Goal: Information Seeking & Learning: Learn about a topic

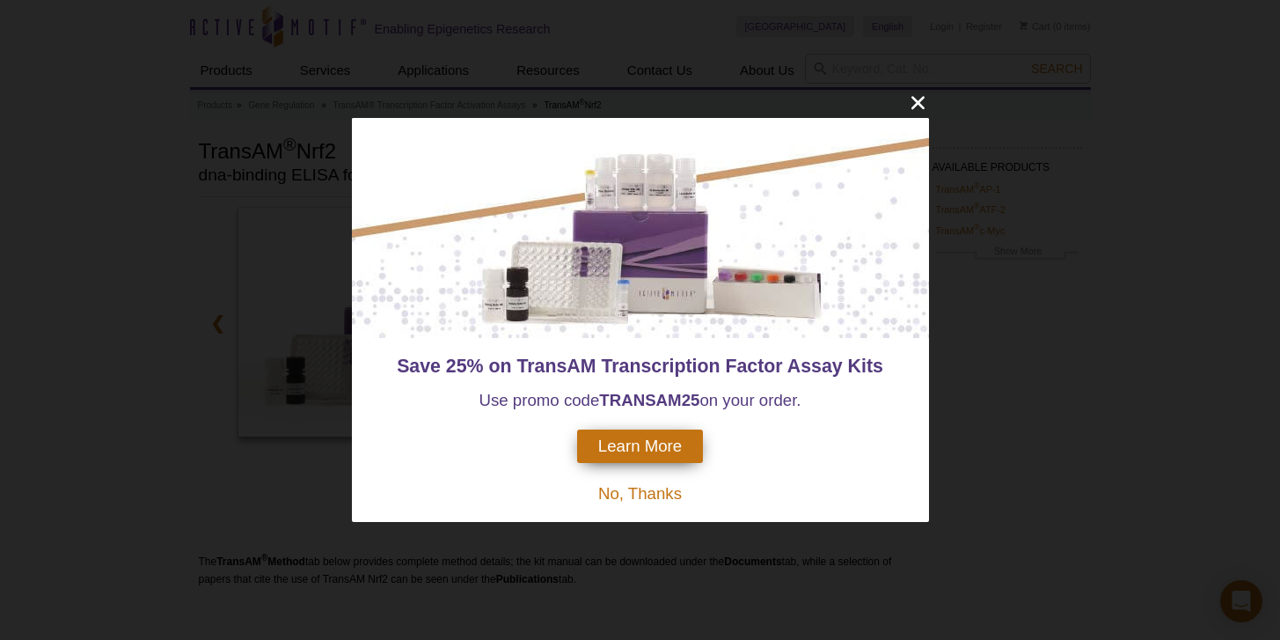
click at [675, 496] on span "No, Thanks" at bounding box center [640, 493] width 84 height 18
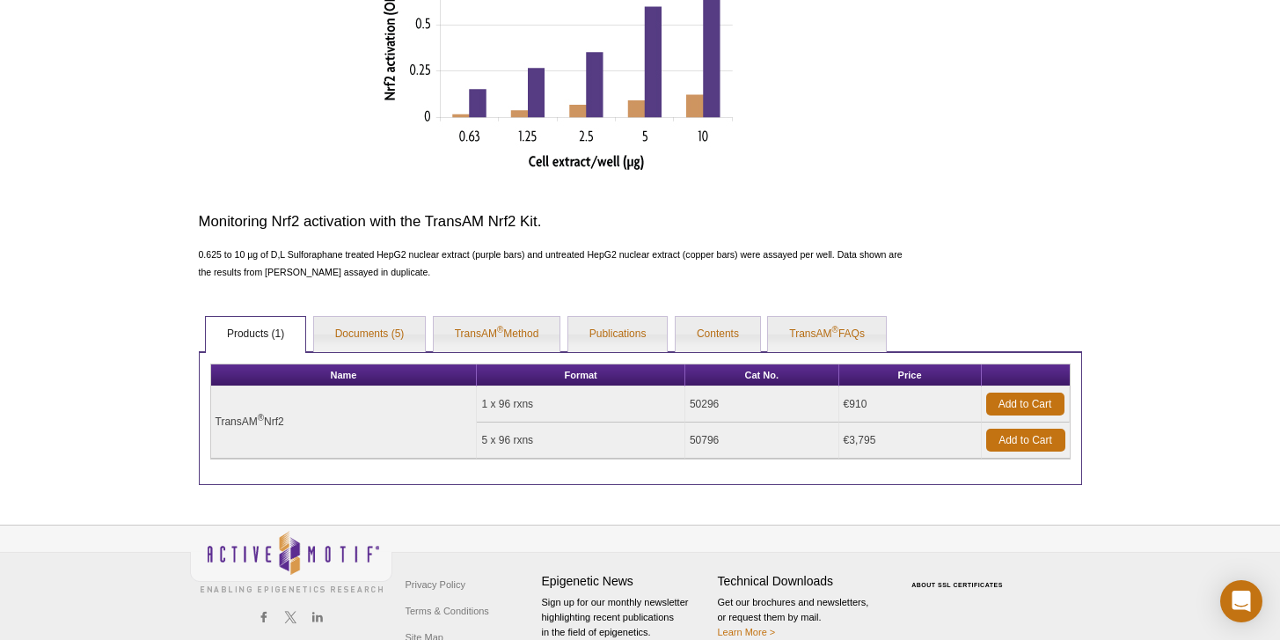
scroll to position [756, 0]
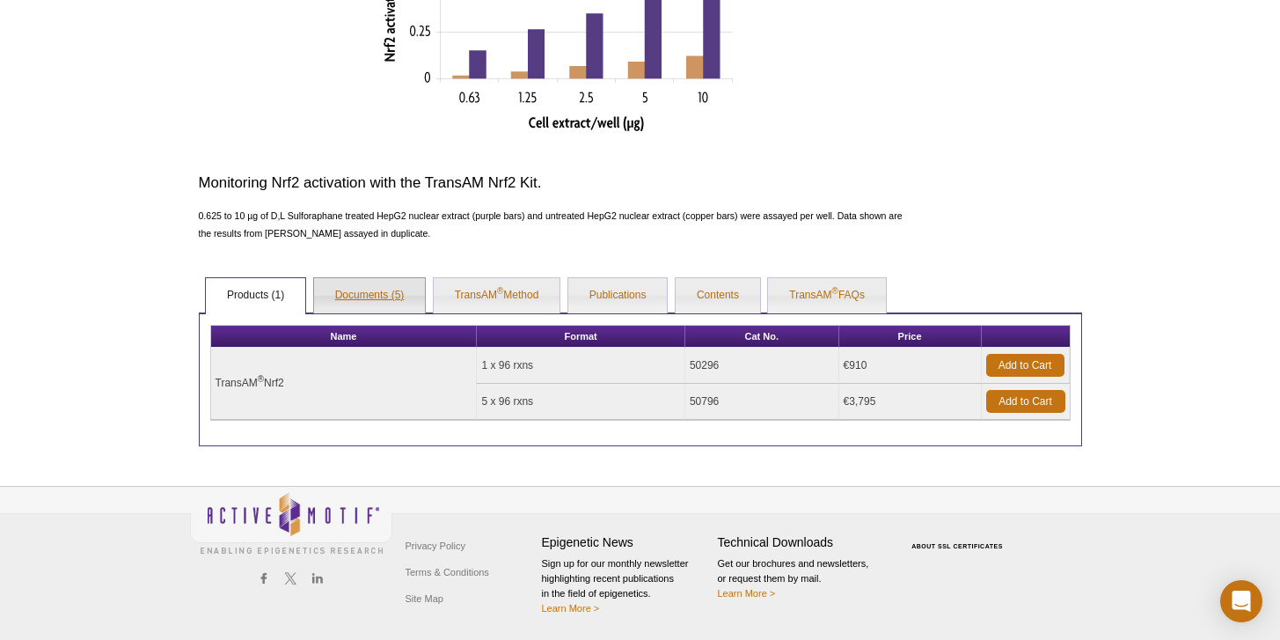
click at [404, 300] on link "Documents (5)" at bounding box center [370, 295] width 112 height 35
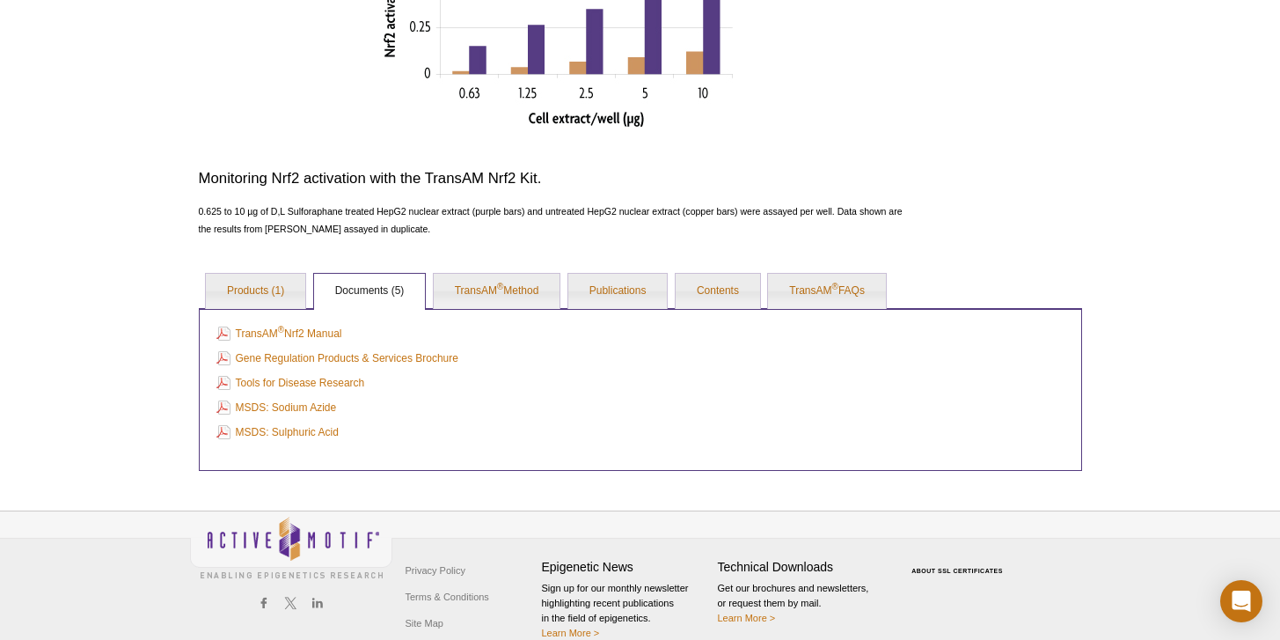
scroll to position [775, 0]
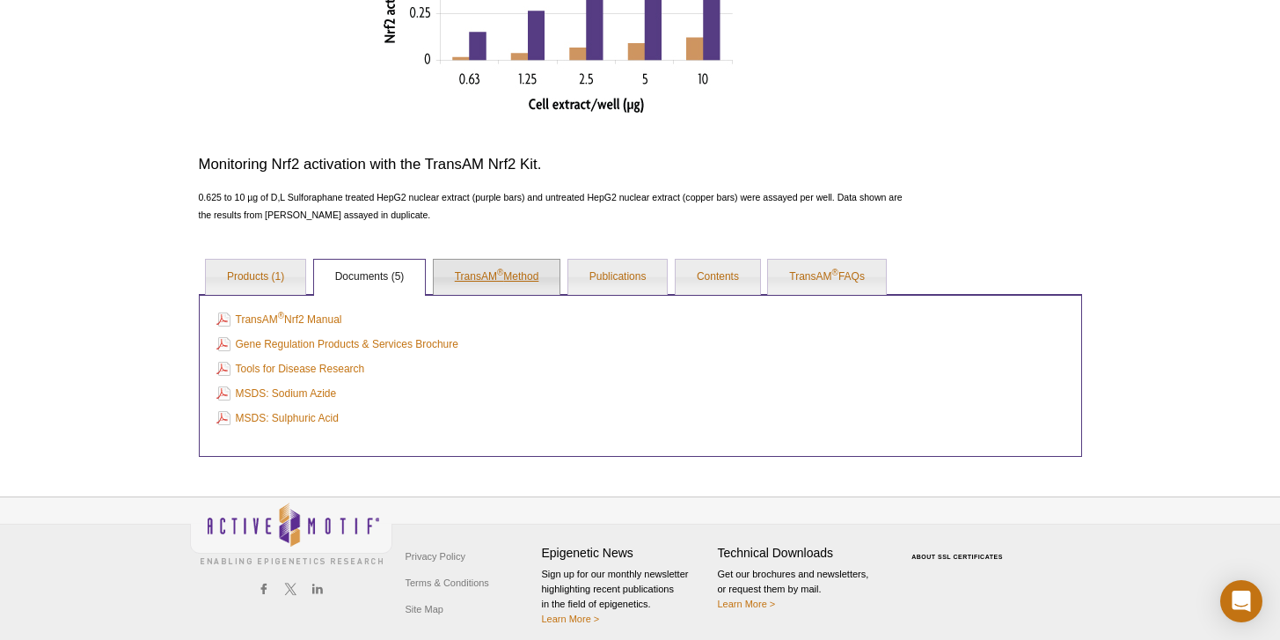
click at [457, 279] on link "TransAM ® Method" at bounding box center [497, 276] width 127 height 35
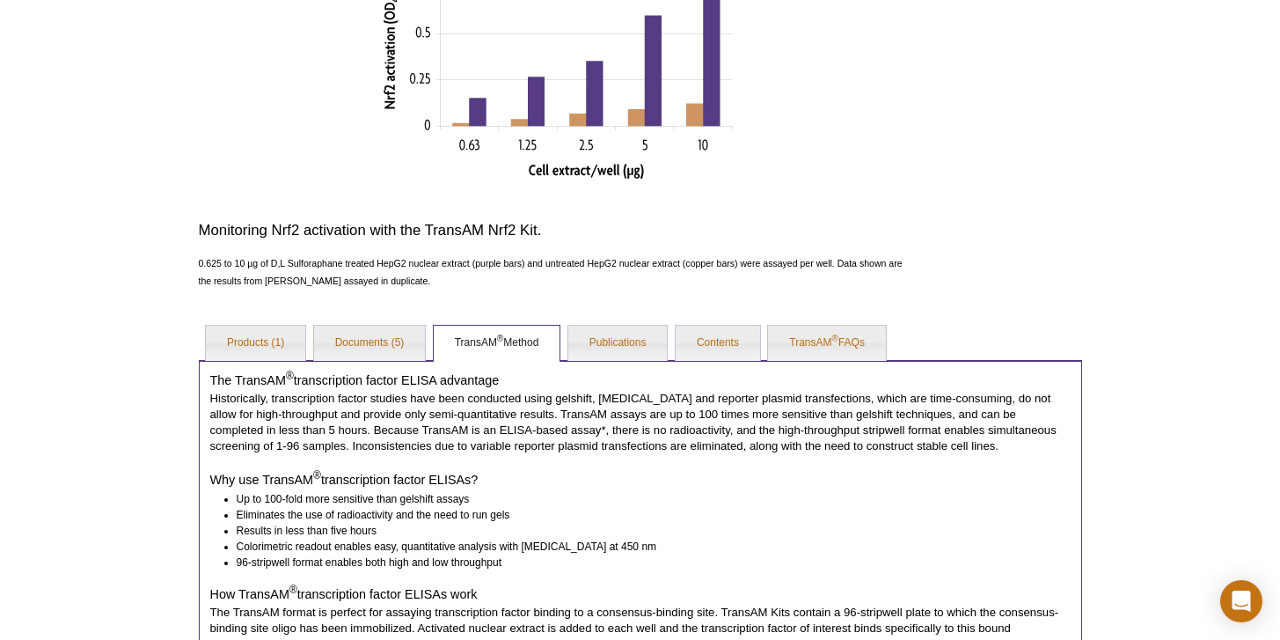
scroll to position [705, 0]
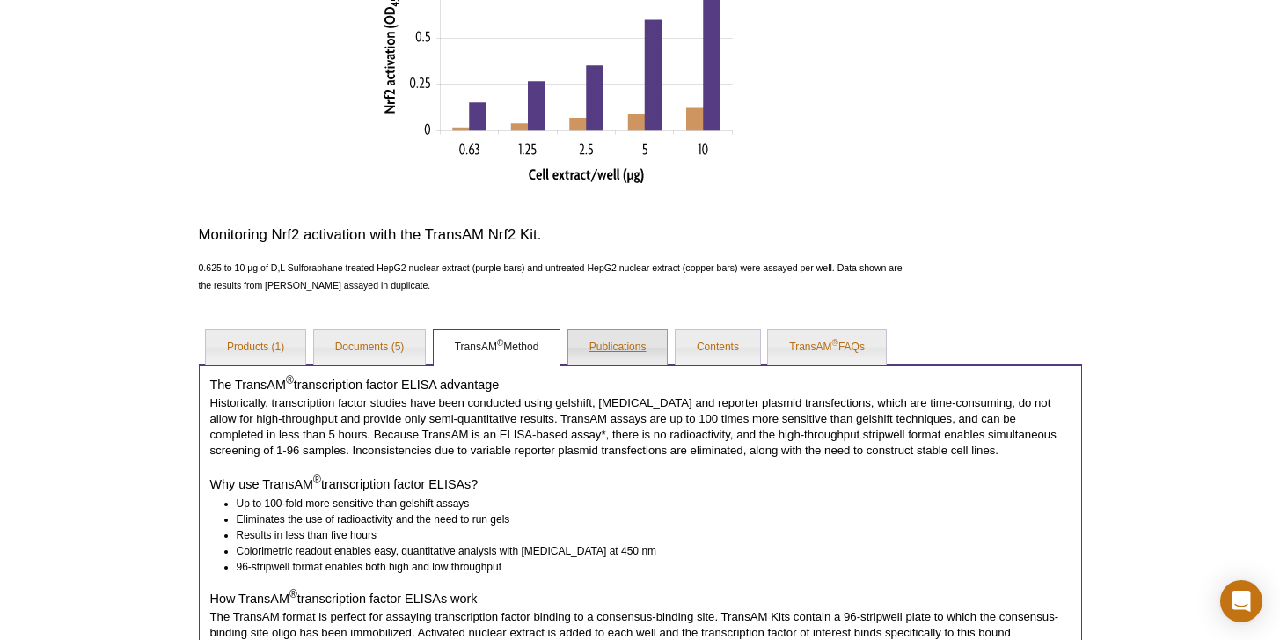
drag, startPoint x: 608, startPoint y: 349, endPoint x: 573, endPoint y: 354, distance: 35.6
click at [608, 349] on link "Publications" at bounding box center [617, 347] width 99 height 35
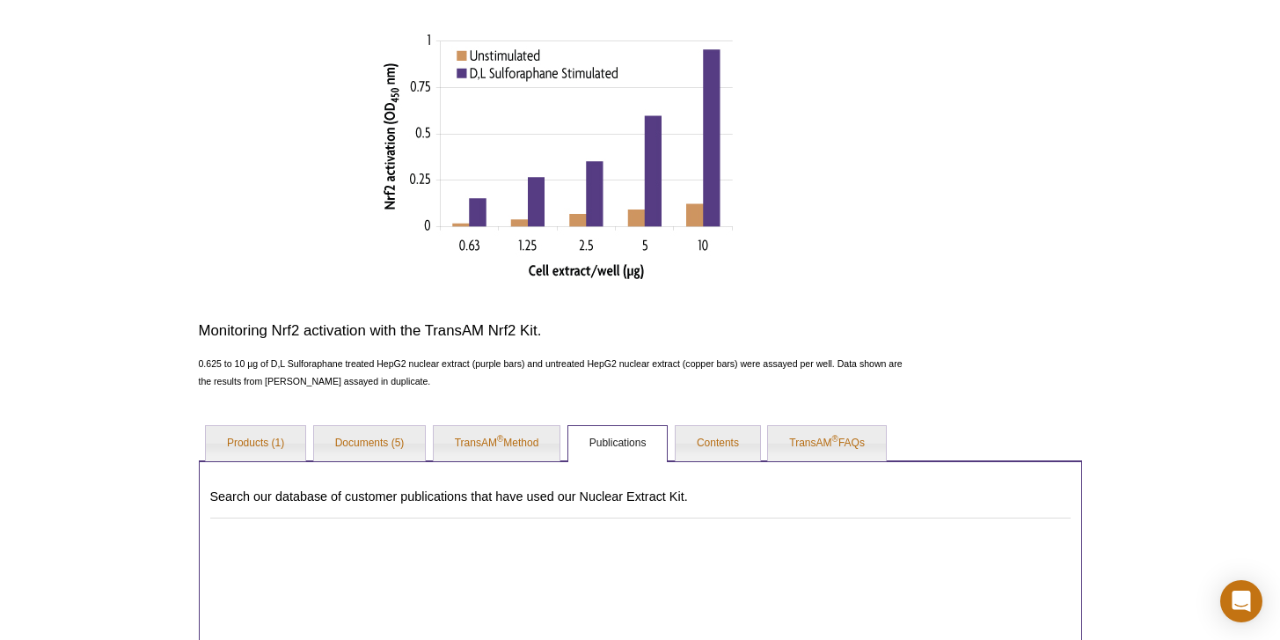
scroll to position [691, 0]
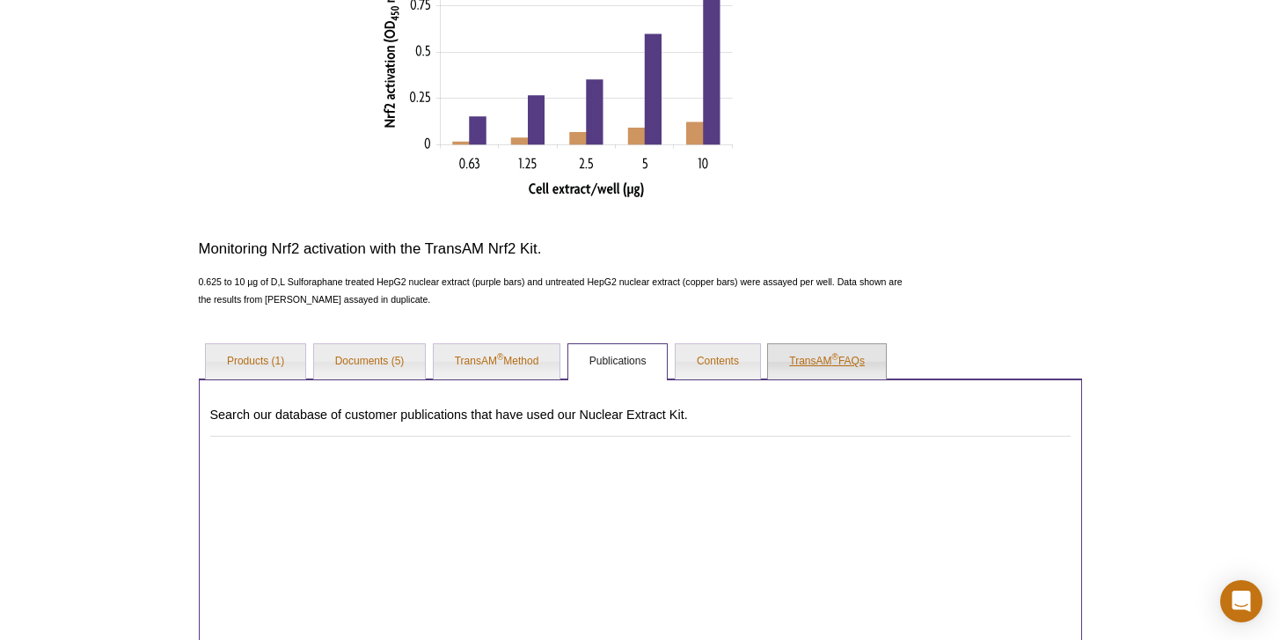
click at [783, 350] on link "TransAM ® FAQs" at bounding box center [827, 361] width 118 height 35
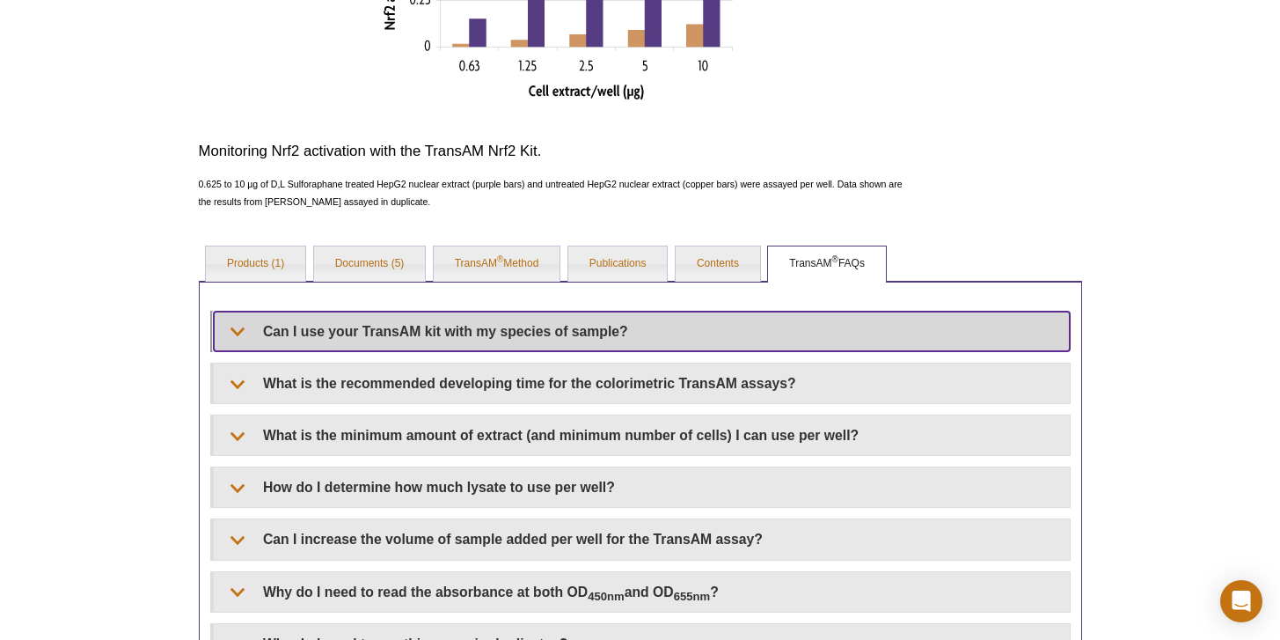
click at [438, 336] on summary "Can I use your TransAM kit with my species of sample?" at bounding box center [642, 331] width 856 height 40
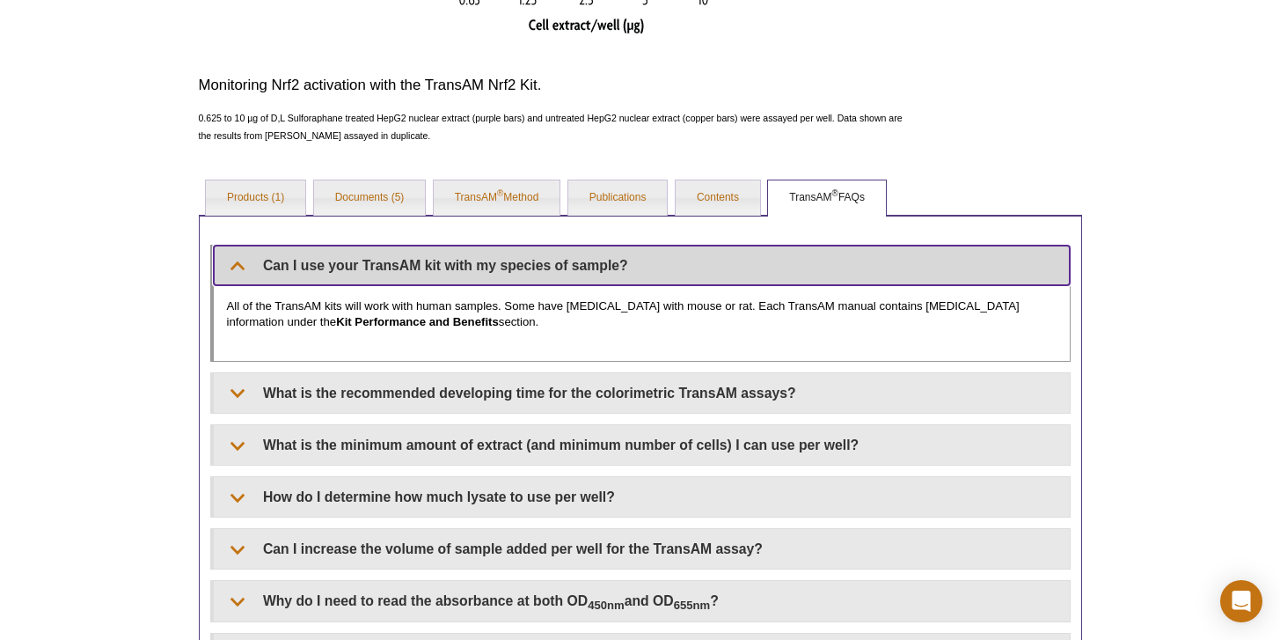
scroll to position [872, 0]
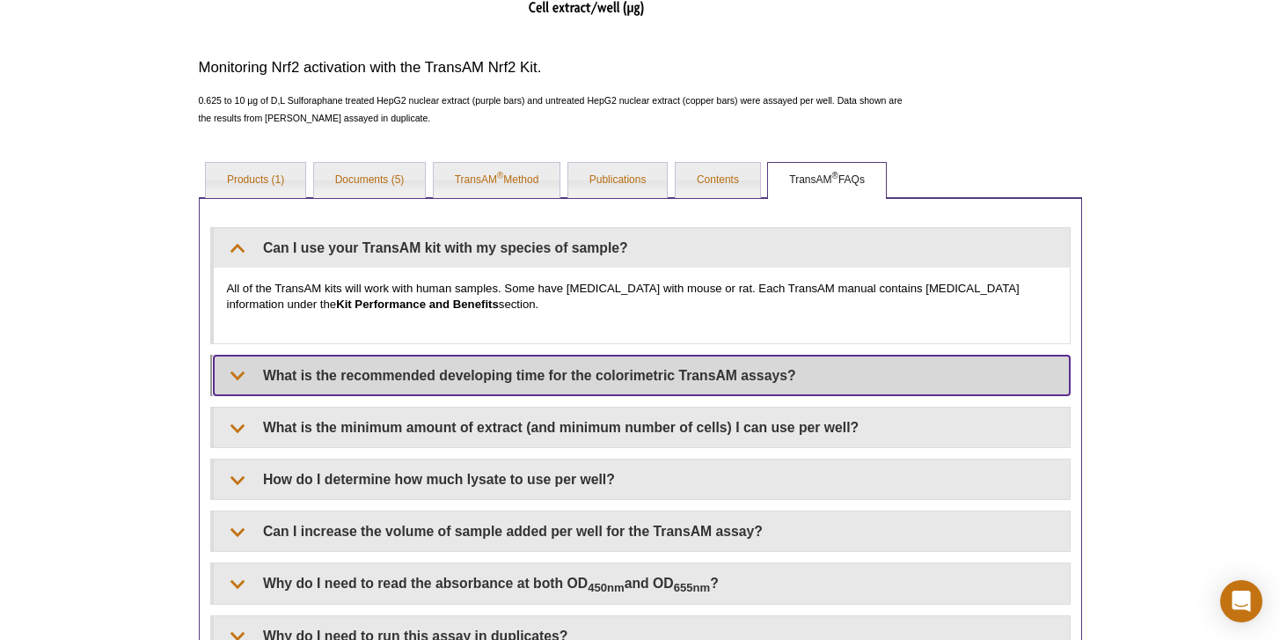
click at [413, 373] on summary "What is the recommended developing time for the colorimetric TransAM assays?" at bounding box center [642, 375] width 856 height 40
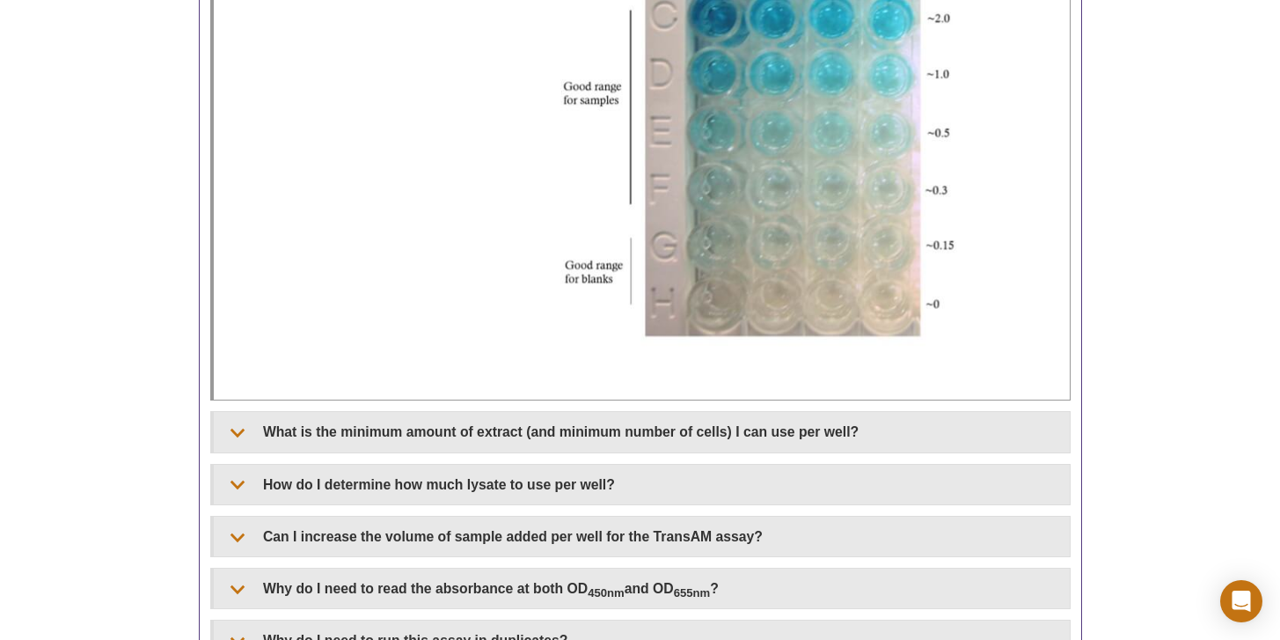
scroll to position [1468, 0]
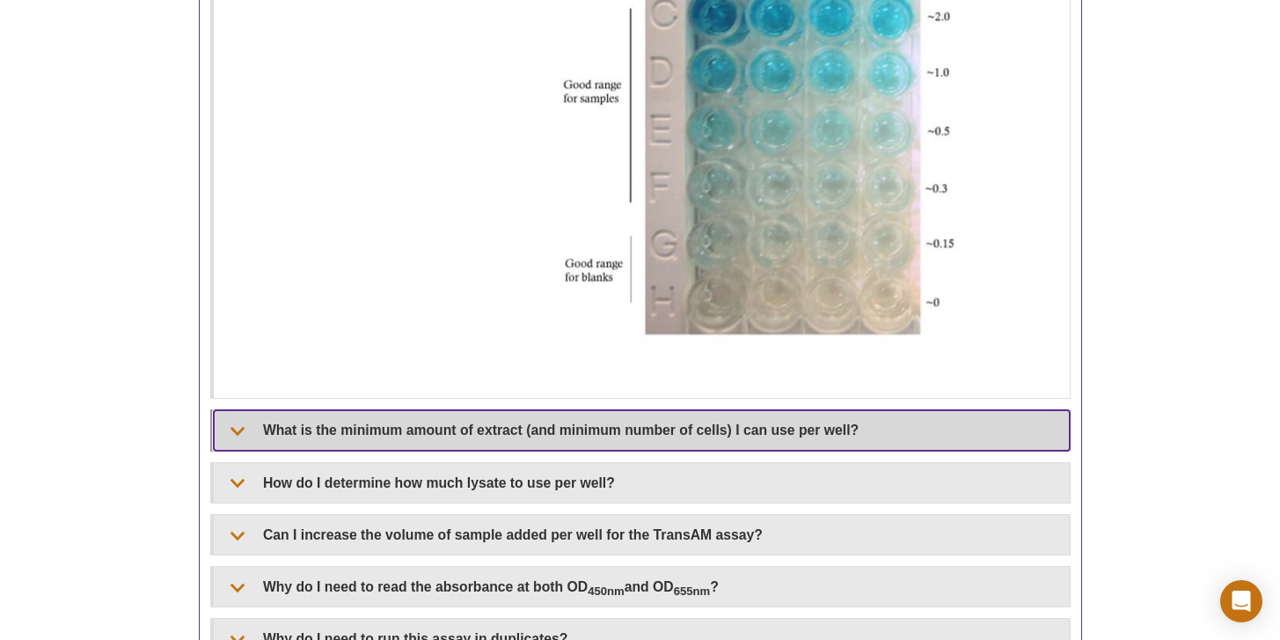
click at [446, 435] on summary "What is the minimum amount of extract (and minimum number of cells) I can use p…" at bounding box center [642, 430] width 856 height 40
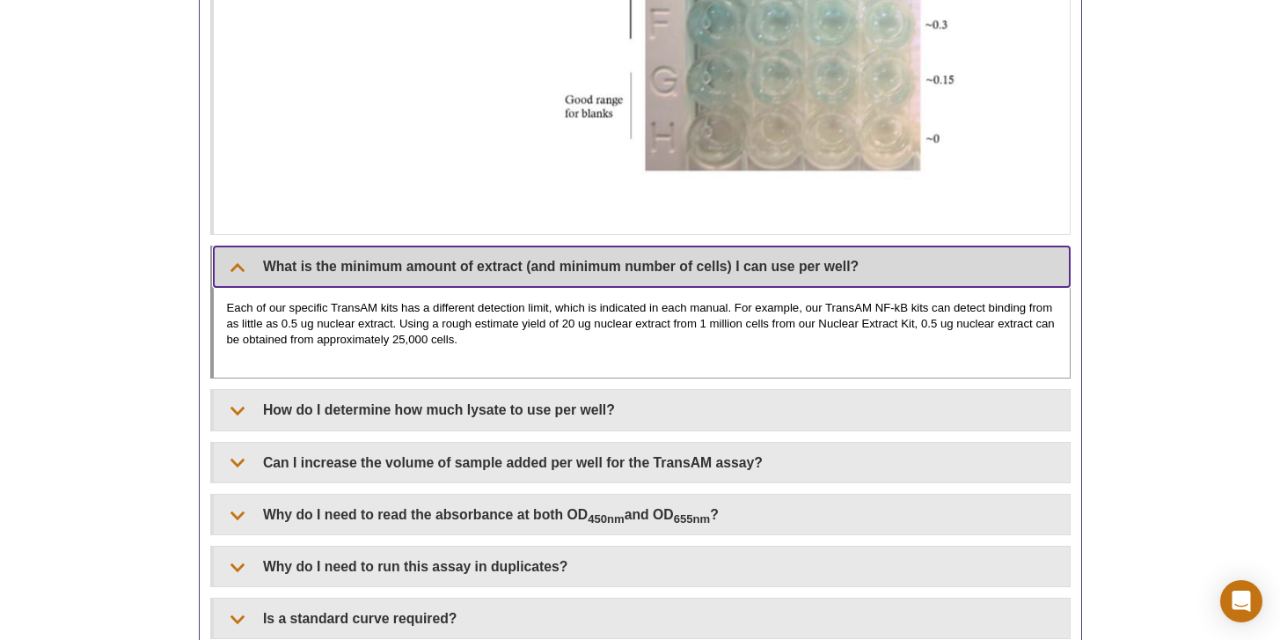
scroll to position [1635, 0]
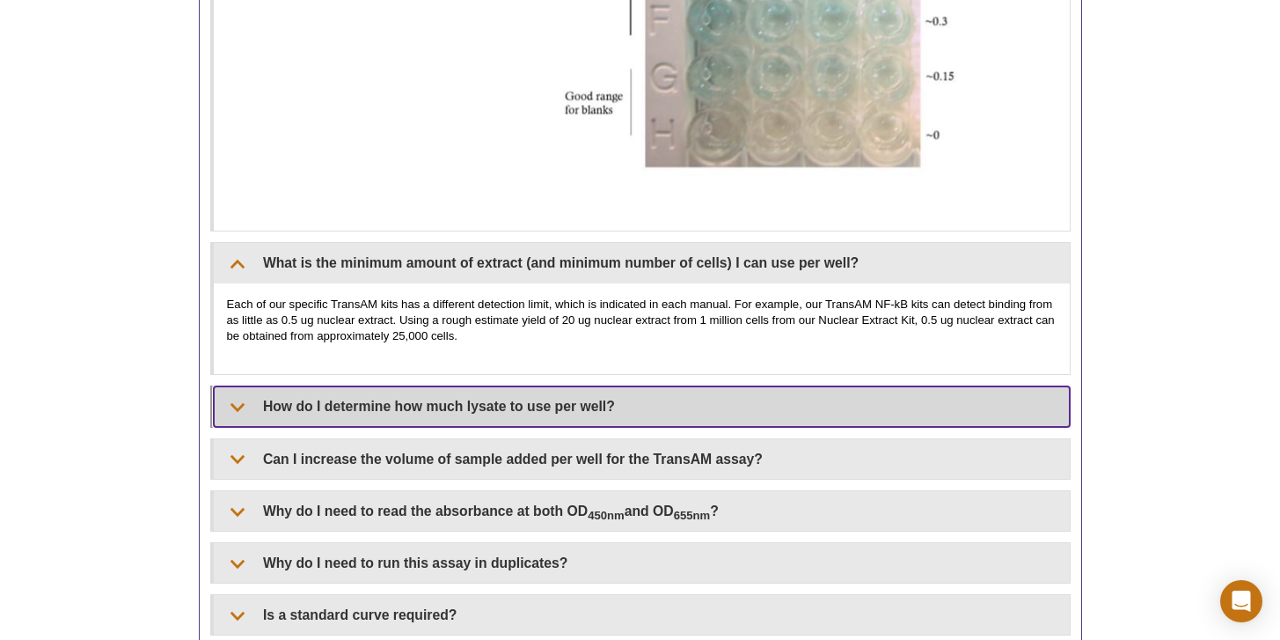
click at [419, 400] on summary "How do I determine how much lysate to use per well?" at bounding box center [642, 406] width 856 height 40
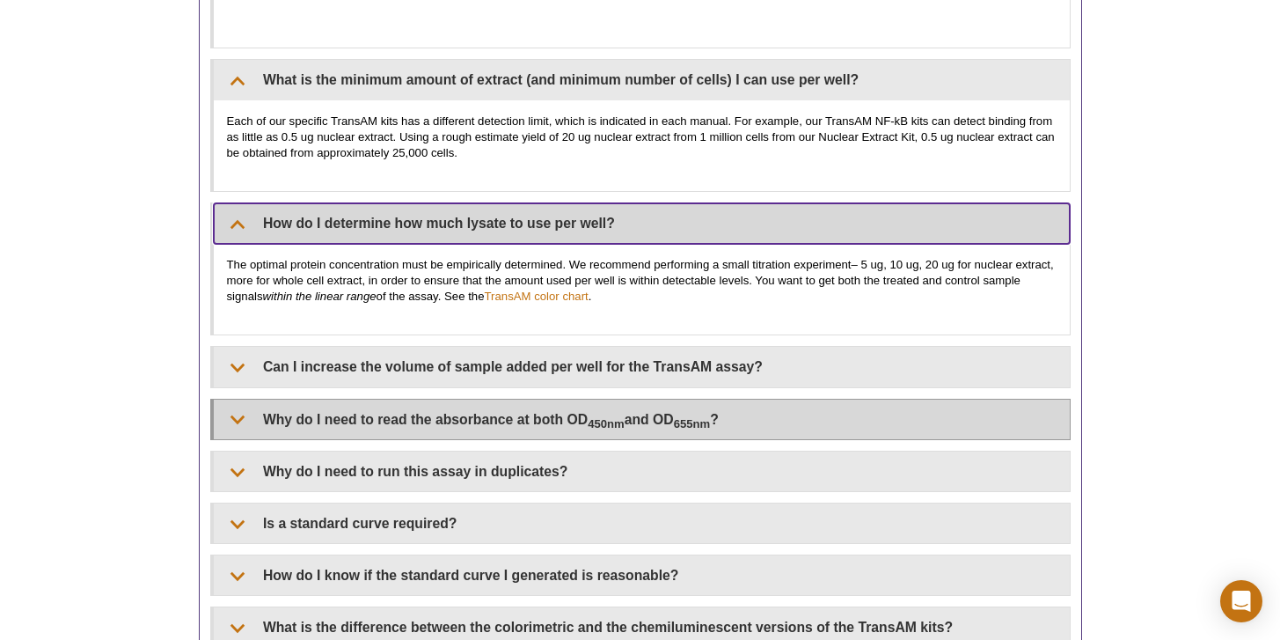
scroll to position [1784, 0]
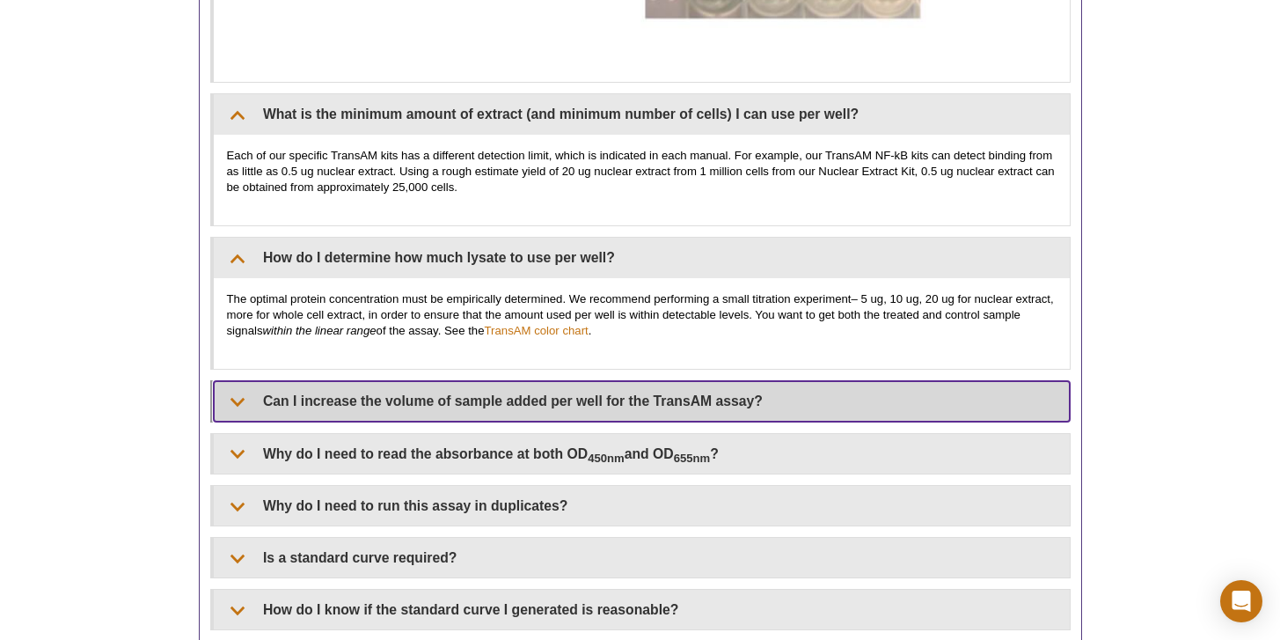
click at [398, 408] on summary "Can I increase the volume of sample added per well for the TransAM assay?" at bounding box center [642, 401] width 856 height 40
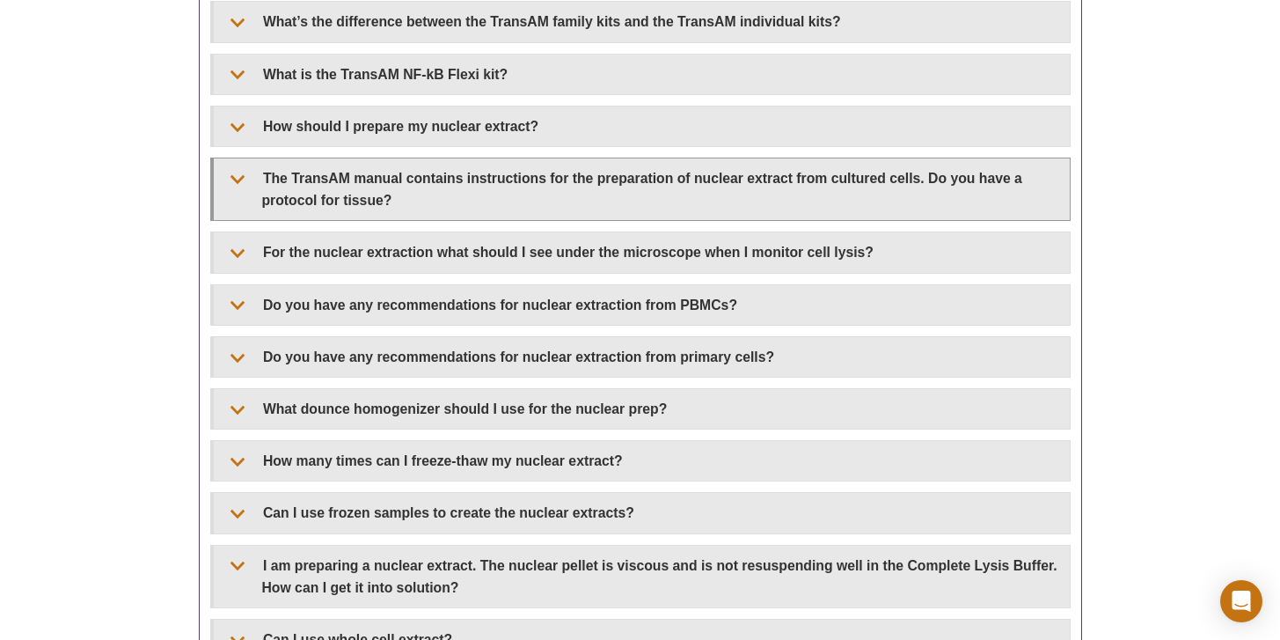
scroll to position [2570, 0]
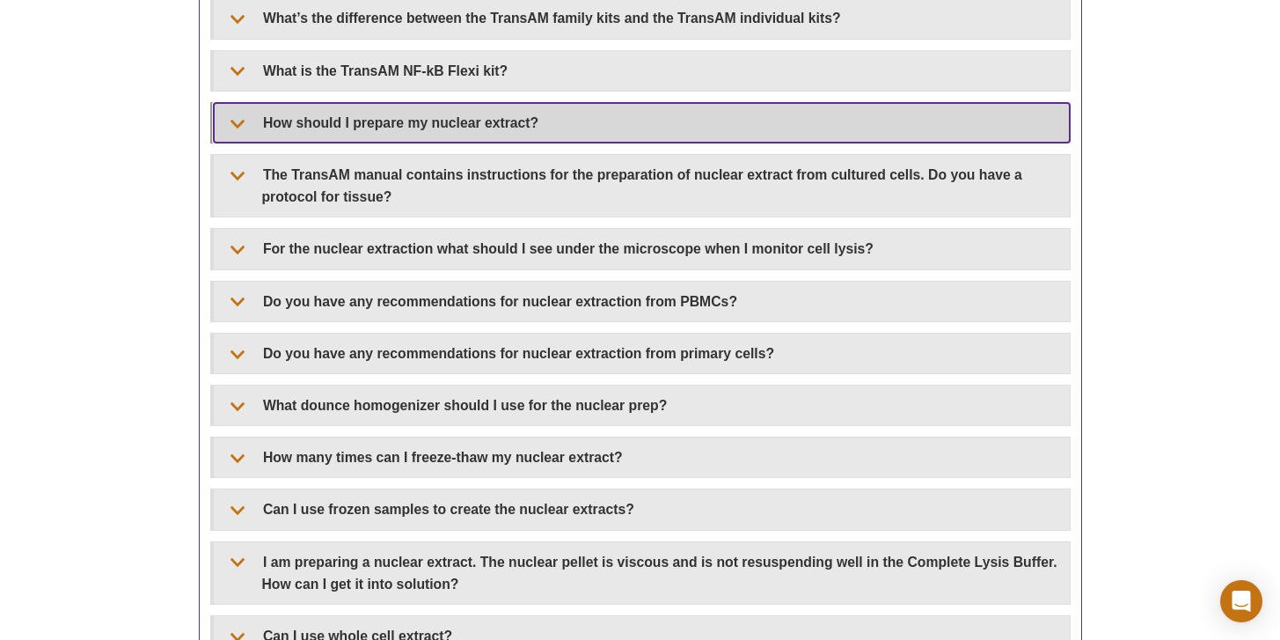
click at [420, 124] on summary "How should I prepare my nuclear extract?" at bounding box center [642, 123] width 856 height 40
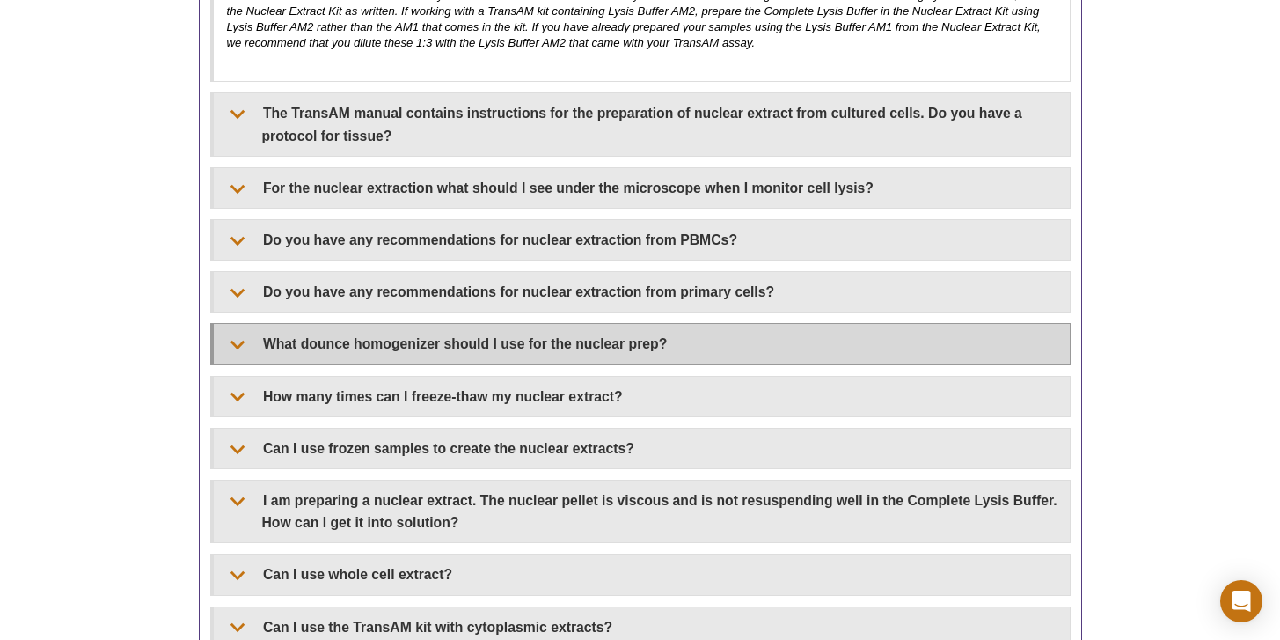
scroll to position [2849, 0]
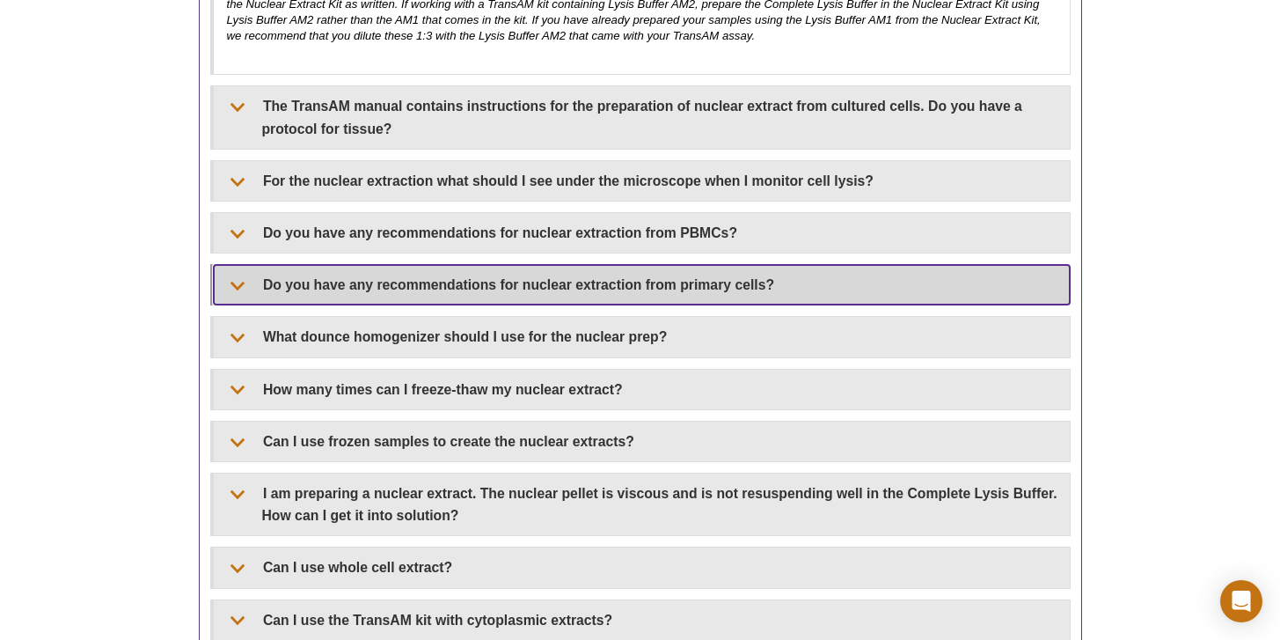
click at [394, 298] on summary "Do you have any recommendations for nuclear extraction from primary cells?" at bounding box center [642, 285] width 856 height 40
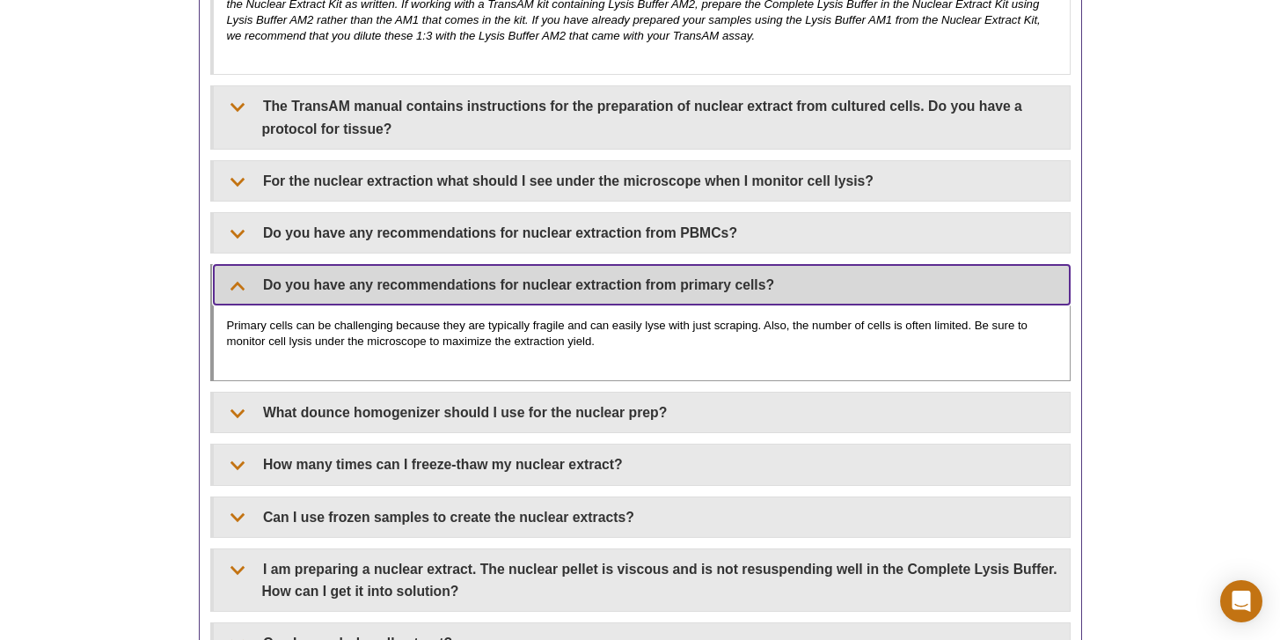
click at [399, 287] on summary "Do you have any recommendations for nuclear extraction from primary cells?" at bounding box center [642, 285] width 856 height 40
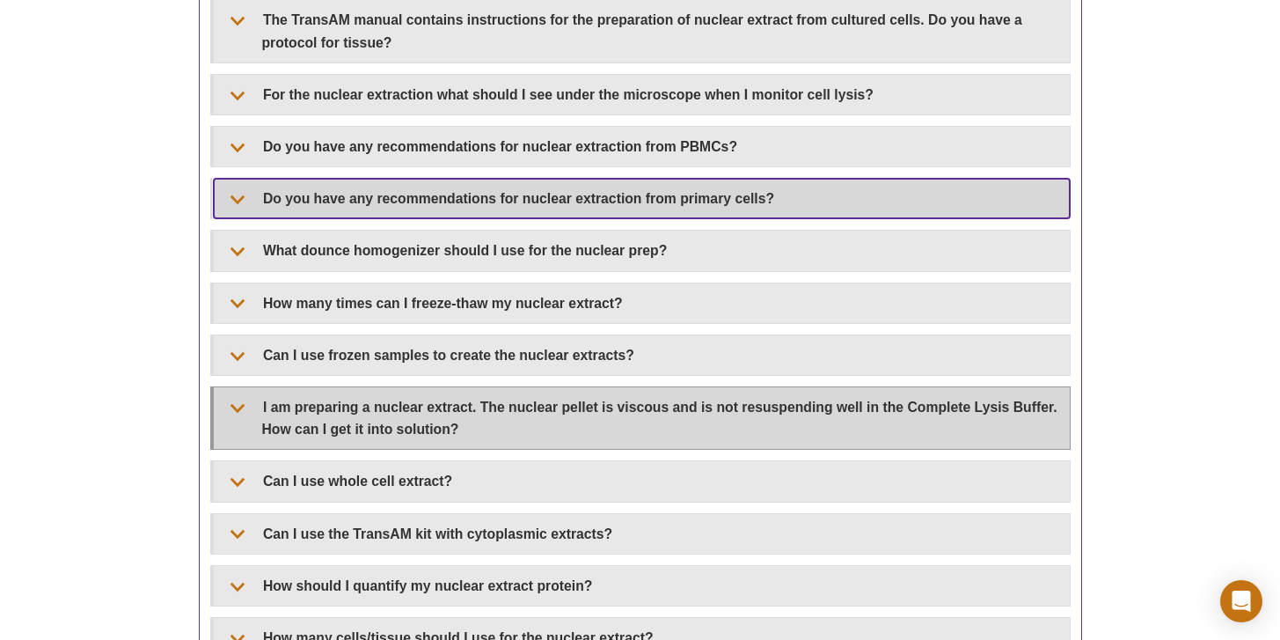
scroll to position [2936, 0]
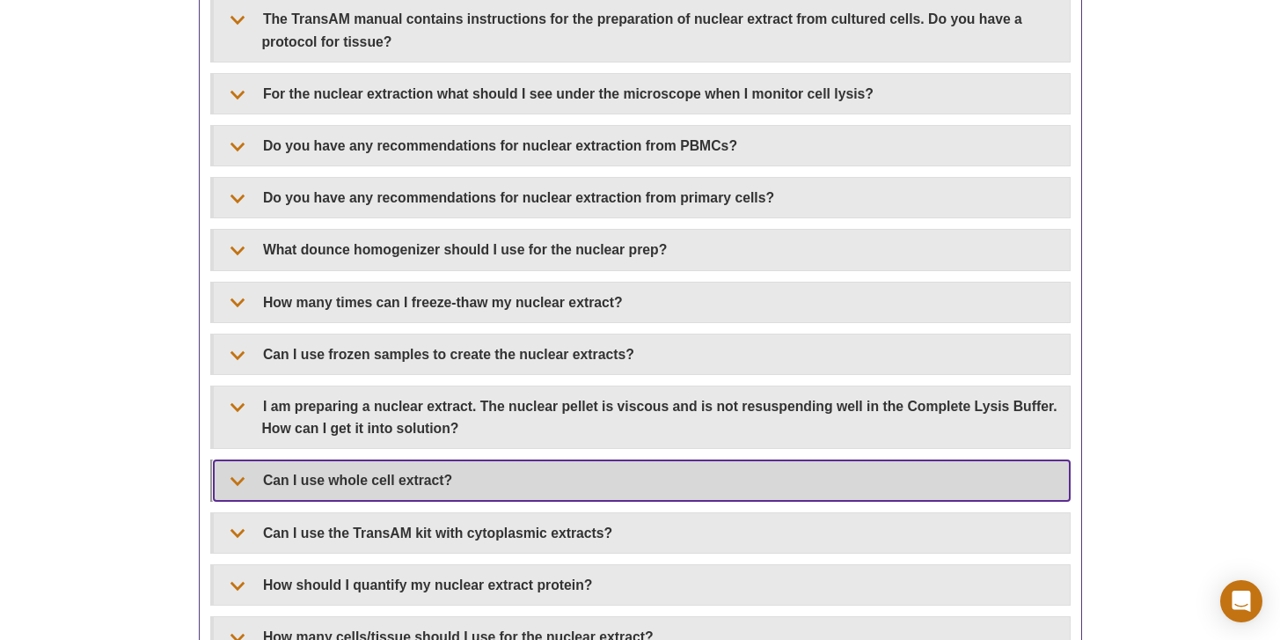
click at [457, 486] on summary "Can I use whole cell extract?" at bounding box center [642, 480] width 856 height 40
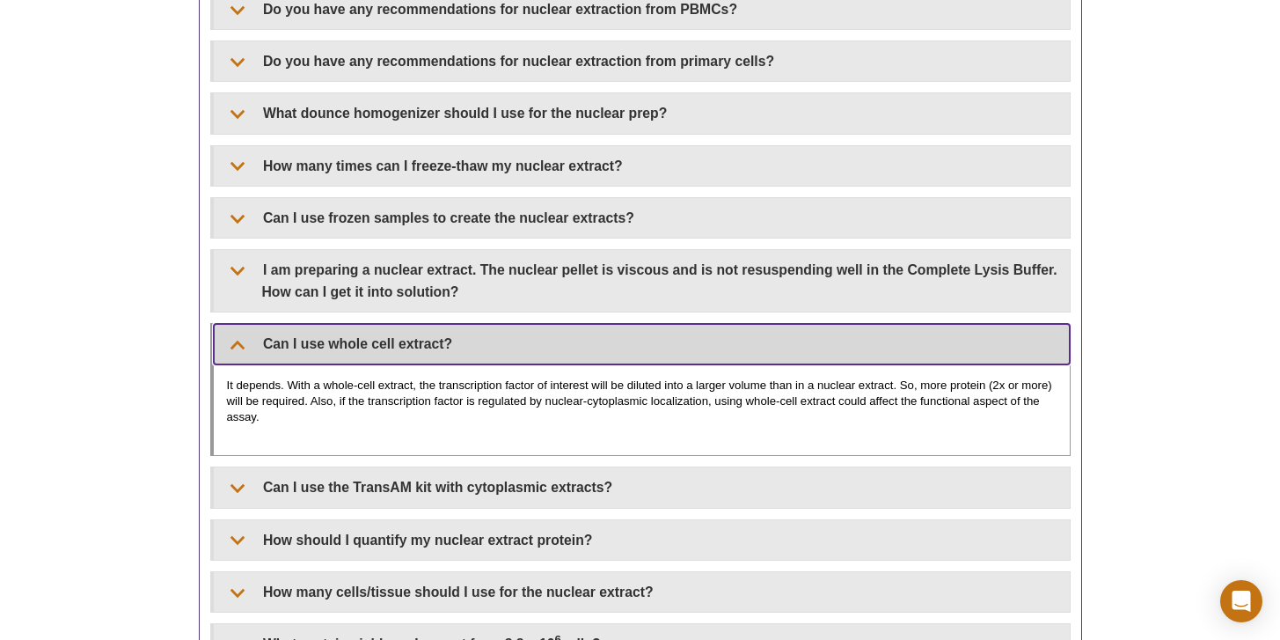
scroll to position [3073, 0]
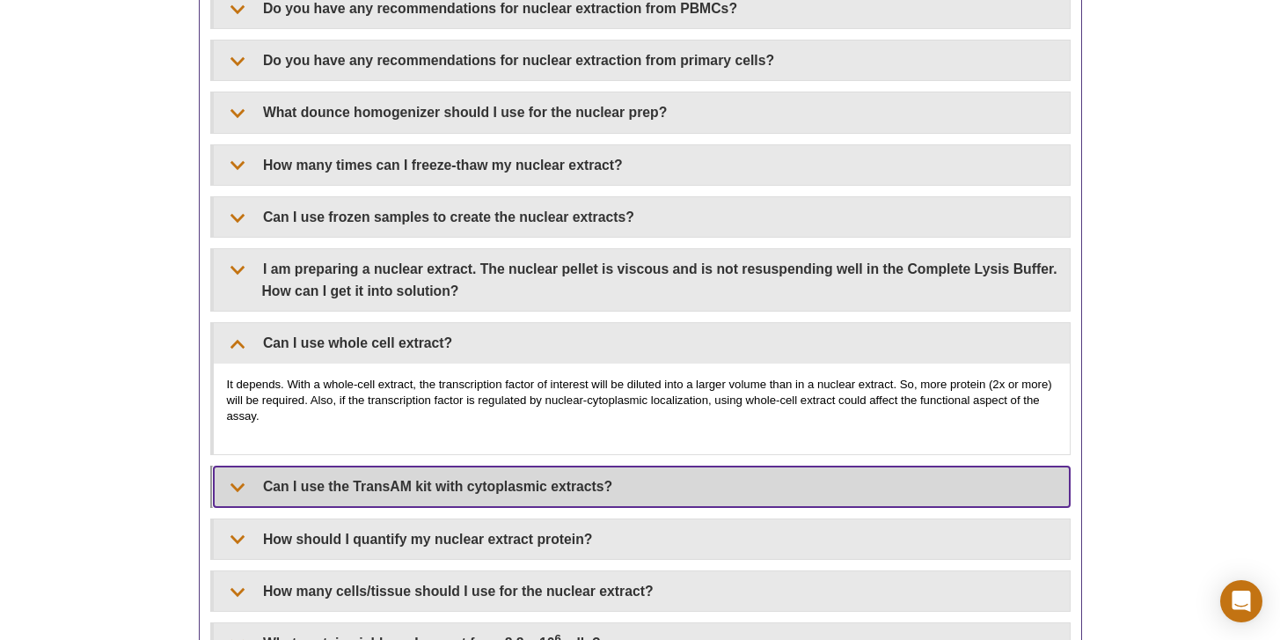
click at [456, 483] on summary "Can I use the TransAM kit with cytoplasmic extracts?" at bounding box center [642, 486] width 856 height 40
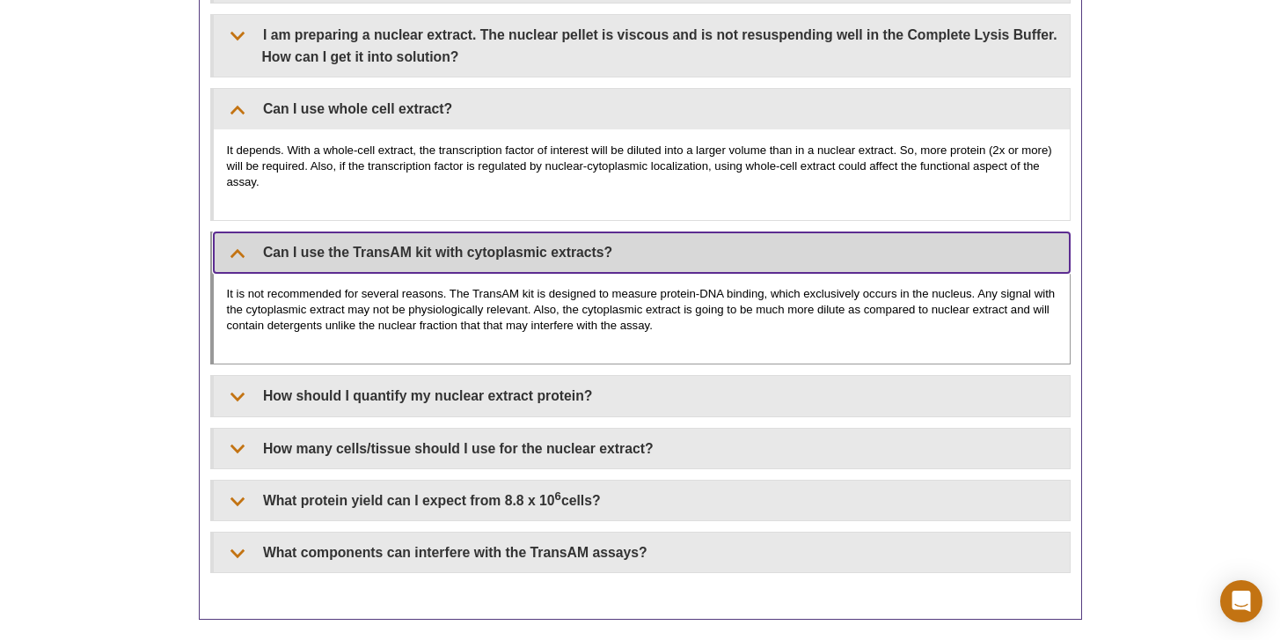
scroll to position [3304, 0]
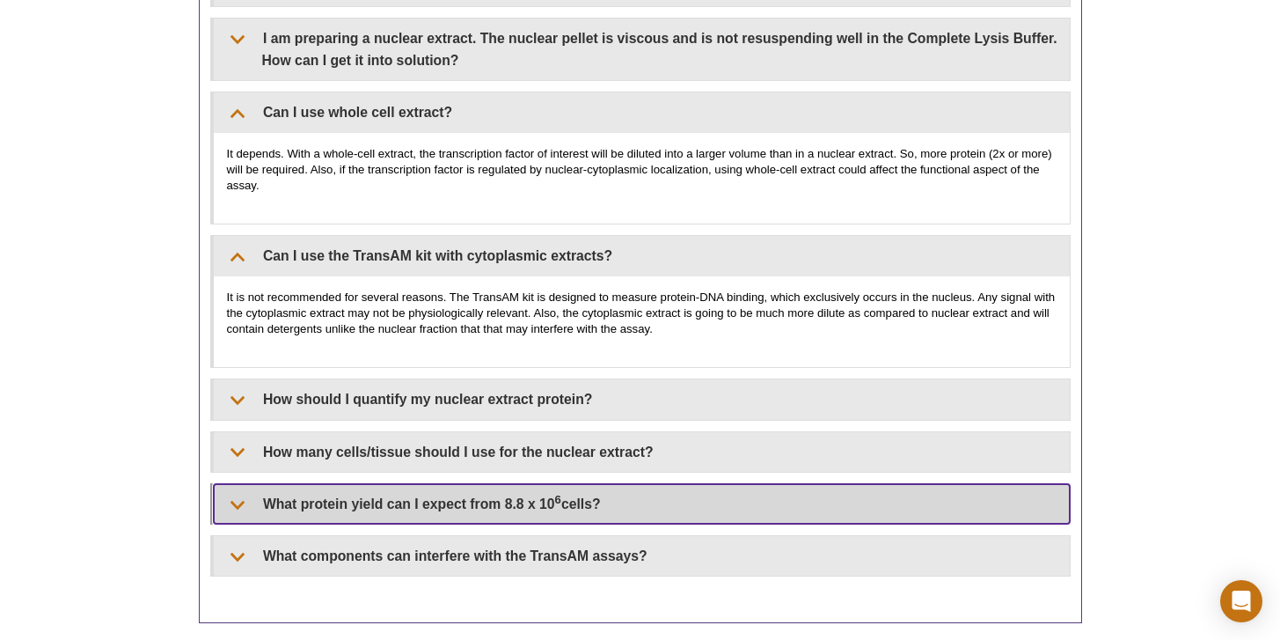
click at [451, 496] on summary "What protein yield can I expect from 8.8 x 10 6 cells?" at bounding box center [642, 504] width 856 height 40
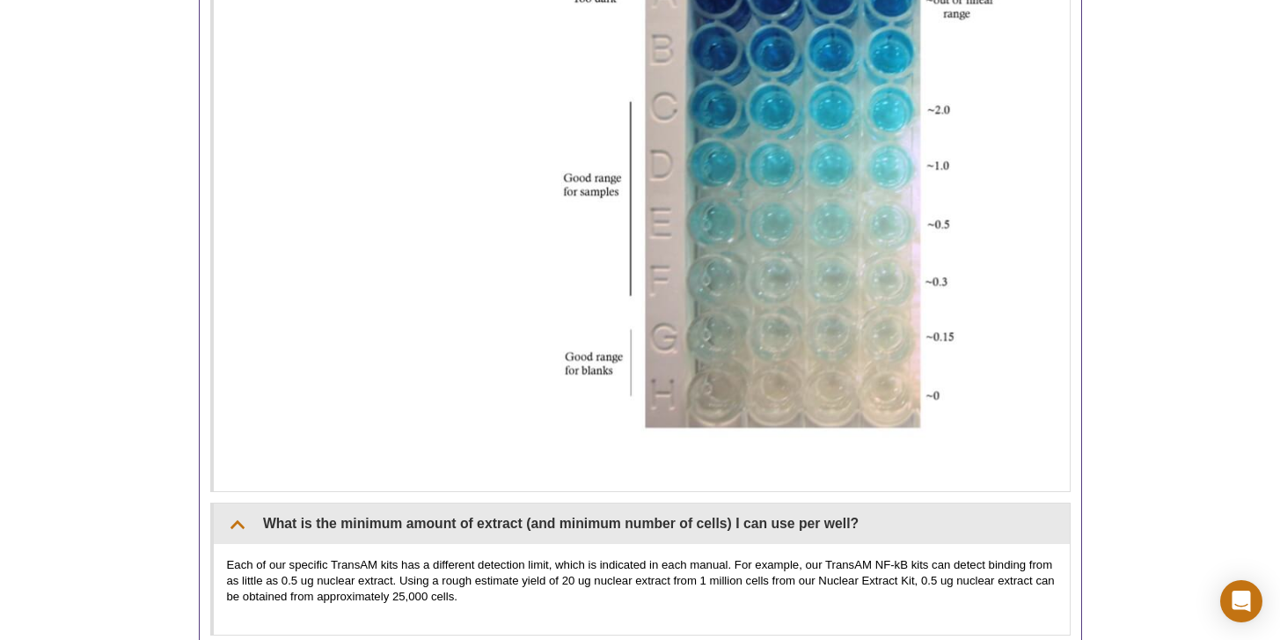
scroll to position [859, 0]
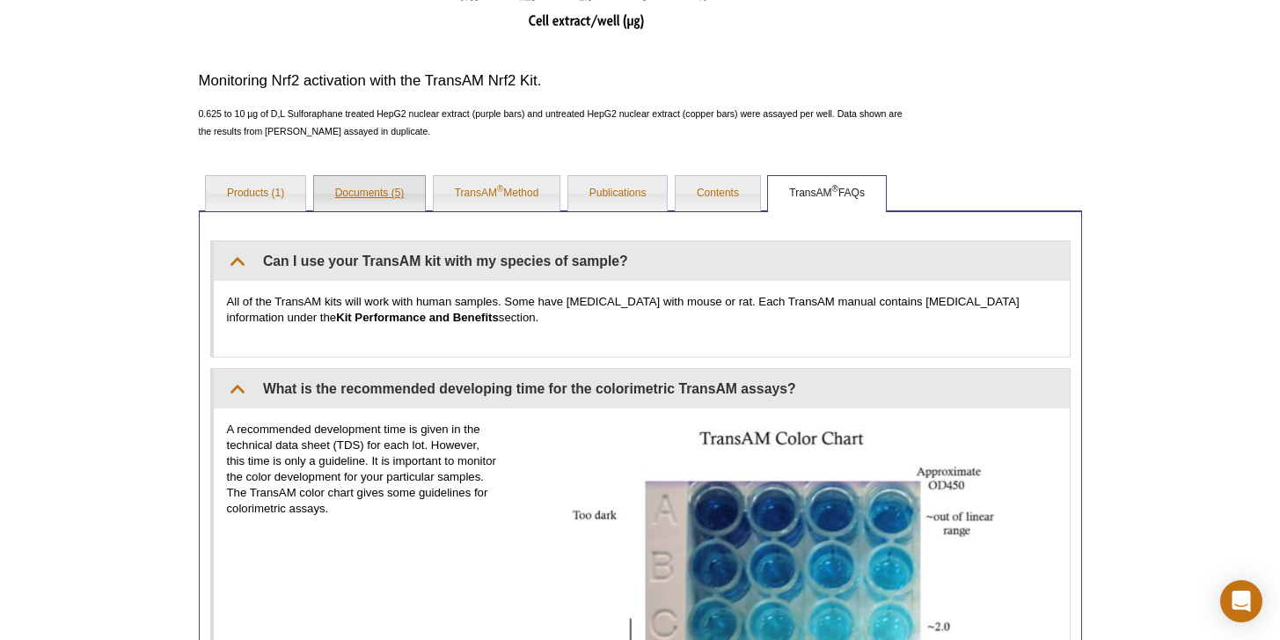
click at [401, 201] on link "Documents (5)" at bounding box center [370, 193] width 112 height 35
